Goal: Task Accomplishment & Management: Complete application form

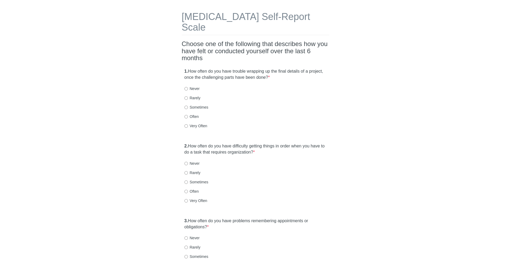
scroll to position [20, 0]
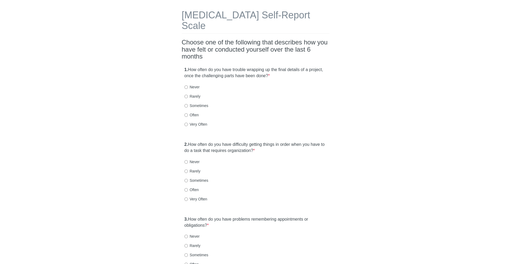
click at [189, 67] on label "1. How often do you have trouble wrapping up the final details of a project, on…" at bounding box center [256, 73] width 143 height 12
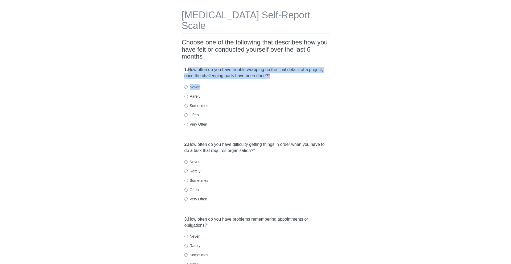
drag, startPoint x: 197, startPoint y: 57, endPoint x: 288, endPoint y: 76, distance: 93.4
click at [288, 76] on div "1. How often do you have trouble wrapping up the final details of a project, on…" at bounding box center [256, 99] width 148 height 71
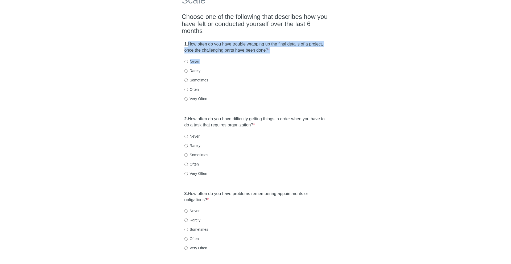
scroll to position [49, 0]
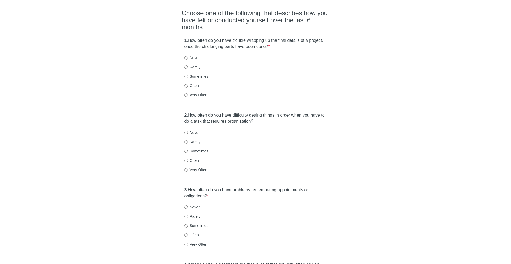
click at [206, 74] on label "Sometimes" at bounding box center [197, 76] width 24 height 5
click at [188, 75] on input "Sometimes" at bounding box center [186, 76] width 3 height 3
radio input "true"
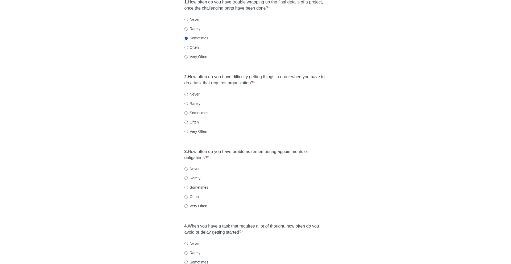
scroll to position [95, 0]
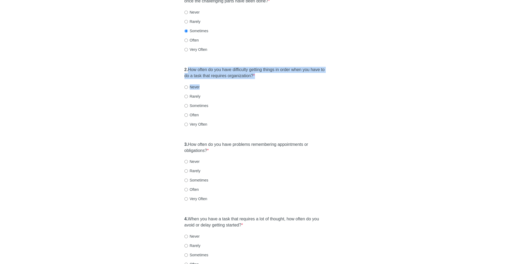
drag, startPoint x: 188, startPoint y: 59, endPoint x: 319, endPoint y: 75, distance: 132.6
click at [319, 75] on div "2. How often do you have difficulty getting things in order when you have to do…" at bounding box center [256, 99] width 148 height 71
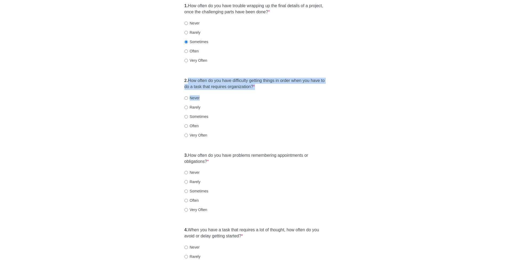
scroll to position [79, 0]
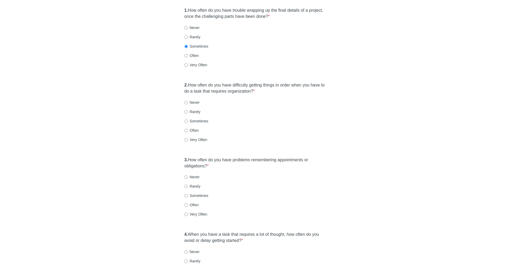
click at [206, 119] on label "Sometimes" at bounding box center [197, 121] width 24 height 5
click at [188, 120] on input "Sometimes" at bounding box center [186, 121] width 3 height 3
radio input "true"
drag, startPoint x: 203, startPoint y: 149, endPoint x: 218, endPoint y: 160, distance: 19.3
click at [218, 160] on div "3. How often do you have problems remembering appointments or obligations? * Ne…" at bounding box center [256, 190] width 148 height 71
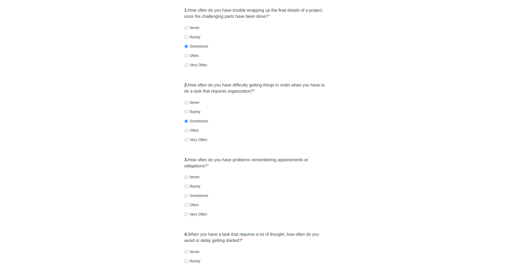
drag, startPoint x: 217, startPoint y: 155, endPoint x: 185, endPoint y: 145, distance: 33.6
click at [185, 155] on div "3. How often do you have problems remembering appointments or obligations? * Ne…" at bounding box center [256, 190] width 148 height 71
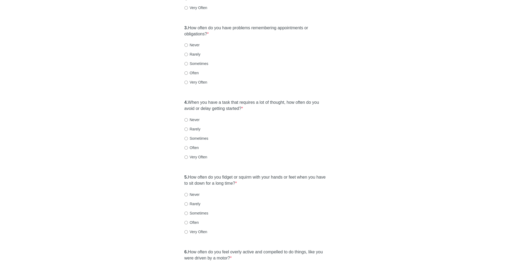
scroll to position [208, 0]
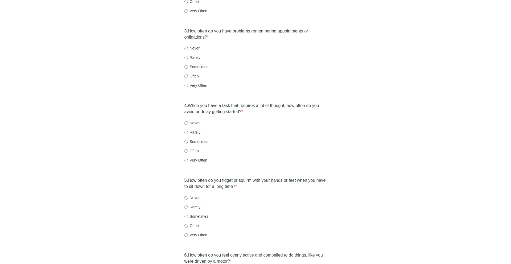
click at [199, 55] on label "Rarely" at bounding box center [193, 57] width 16 height 5
click at [188, 56] on input "Rarely" at bounding box center [186, 57] width 3 height 3
radio input "true"
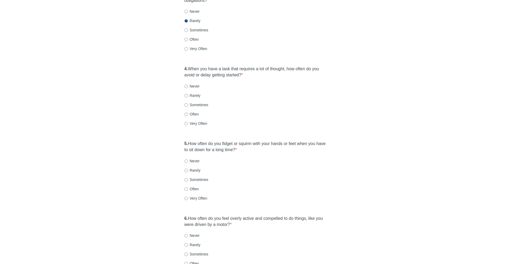
scroll to position [245, 0]
drag, startPoint x: 209, startPoint y: 59, endPoint x: 258, endPoint y: 79, distance: 52.7
click at [258, 79] on div "4. When you have a task that requires a lot of thought, how often do you avoid …" at bounding box center [256, 98] width 148 height 71
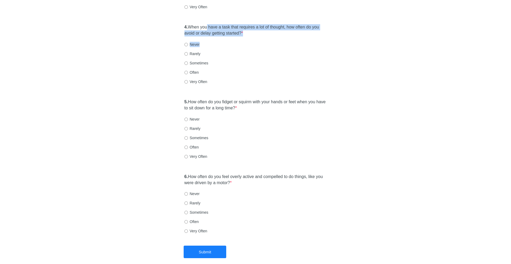
scroll to position [291, 0]
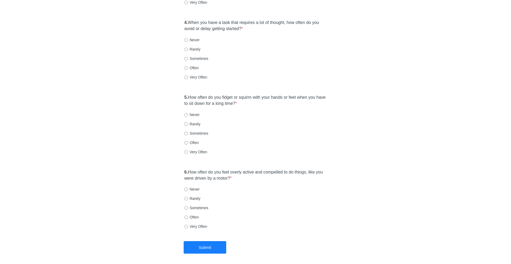
click at [193, 65] on label "Often" at bounding box center [192, 67] width 14 height 5
click at [188, 66] on input "Often" at bounding box center [186, 67] width 3 height 3
radio input "true"
drag, startPoint x: 208, startPoint y: 89, endPoint x: 234, endPoint y: 100, distance: 28.0
click at [234, 100] on div "5. How often do you fidget or squirm with your hands or feet when you have to s…" at bounding box center [256, 127] width 148 height 71
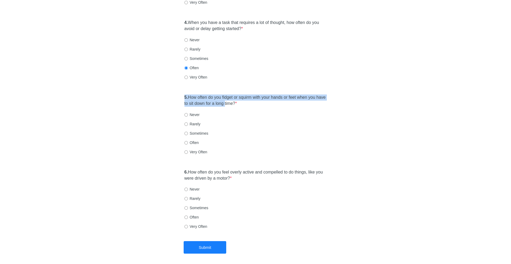
drag, startPoint x: 238, startPoint y: 91, endPoint x: 177, endPoint y: 83, distance: 61.5
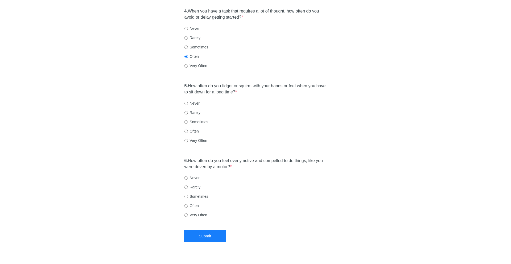
click at [199, 129] on label "Often" at bounding box center [192, 131] width 14 height 5
click at [188, 130] on input "Often" at bounding box center [186, 131] width 3 height 3
radio input "true"
click at [191, 127] on div "5. How often do you fidget or squirm with your hands or feet when you have to s…" at bounding box center [256, 115] width 148 height 71
click at [193, 138] on label "Very Often" at bounding box center [196, 140] width 23 height 5
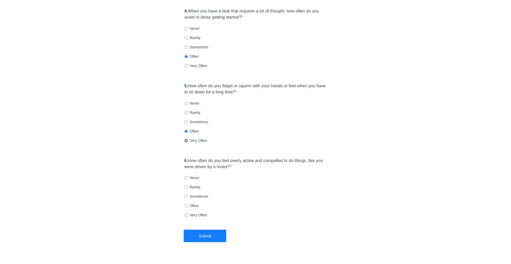
click at [188, 139] on input "Very Often" at bounding box center [186, 140] width 3 height 3
radio input "true"
drag, startPoint x: 225, startPoint y: 151, endPoint x: 257, endPoint y: 162, distance: 33.8
click at [257, 162] on div "6. How often do you feel overly active and compelled to do things, like you wer…" at bounding box center [256, 190] width 148 height 71
click at [199, 203] on label "Often" at bounding box center [192, 205] width 14 height 5
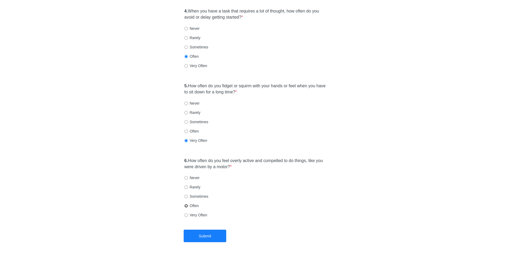
click at [188, 204] on input "Often" at bounding box center [186, 205] width 3 height 3
radio input "true"
click at [202, 213] on label "Very Often" at bounding box center [196, 215] width 23 height 5
click at [188, 214] on input "Very Often" at bounding box center [186, 215] width 3 height 3
radio input "true"
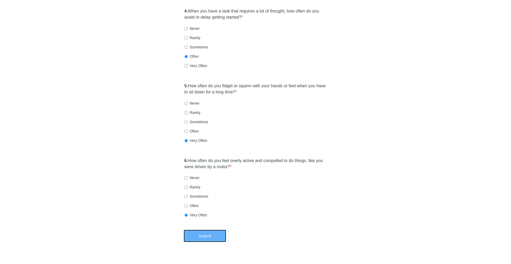
click at [211, 230] on button "Submit" at bounding box center [205, 236] width 43 height 13
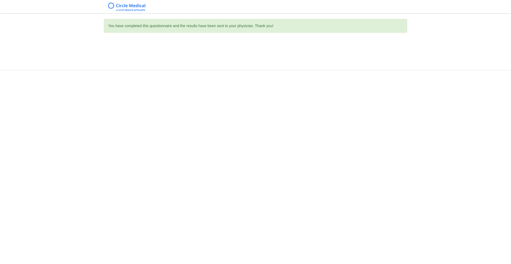
scroll to position [0, 0]
